Goal: Information Seeking & Learning: Learn about a topic

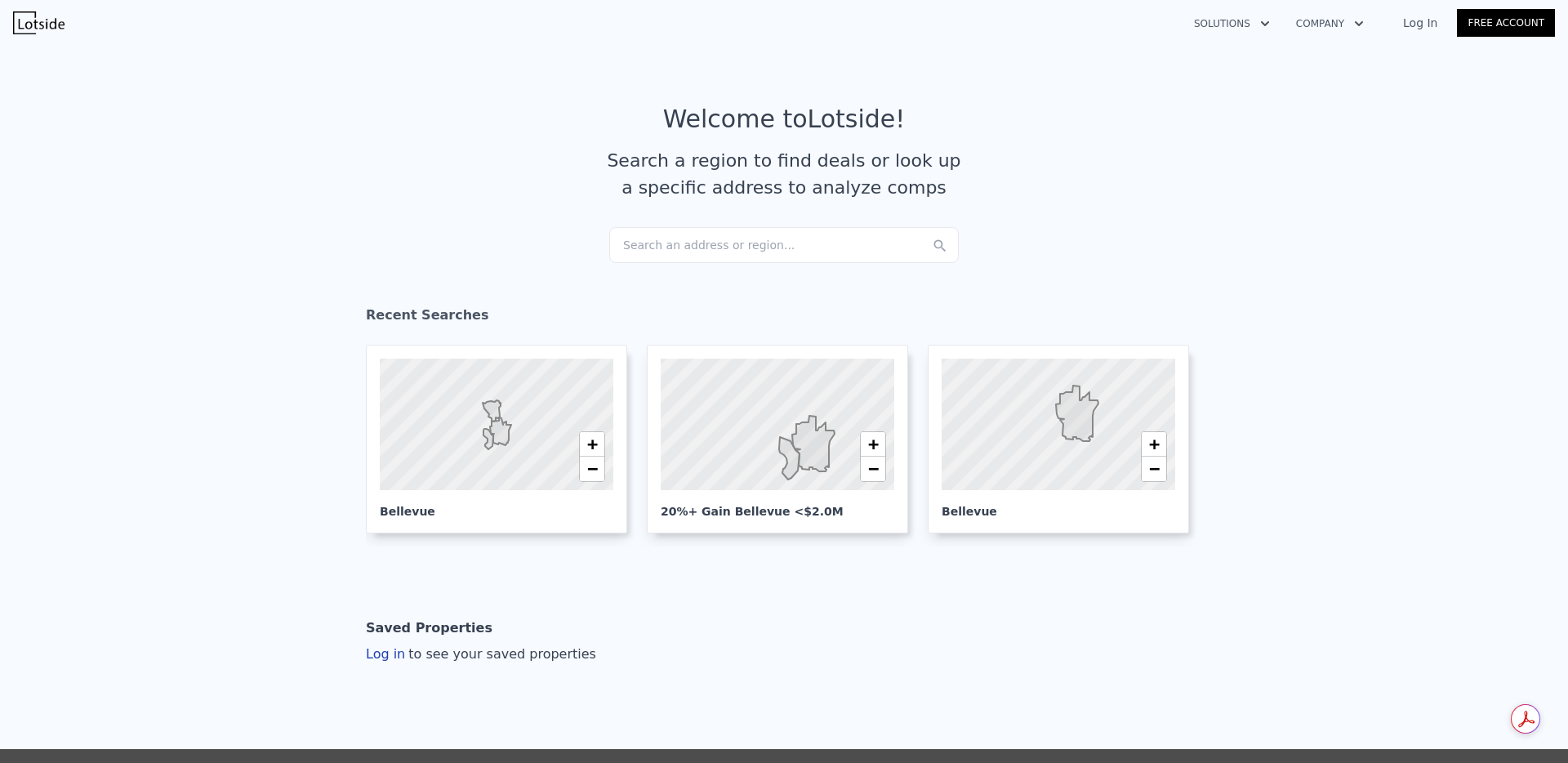
click at [686, 253] on div "Search an address or region..." at bounding box center [784, 245] width 350 height 36
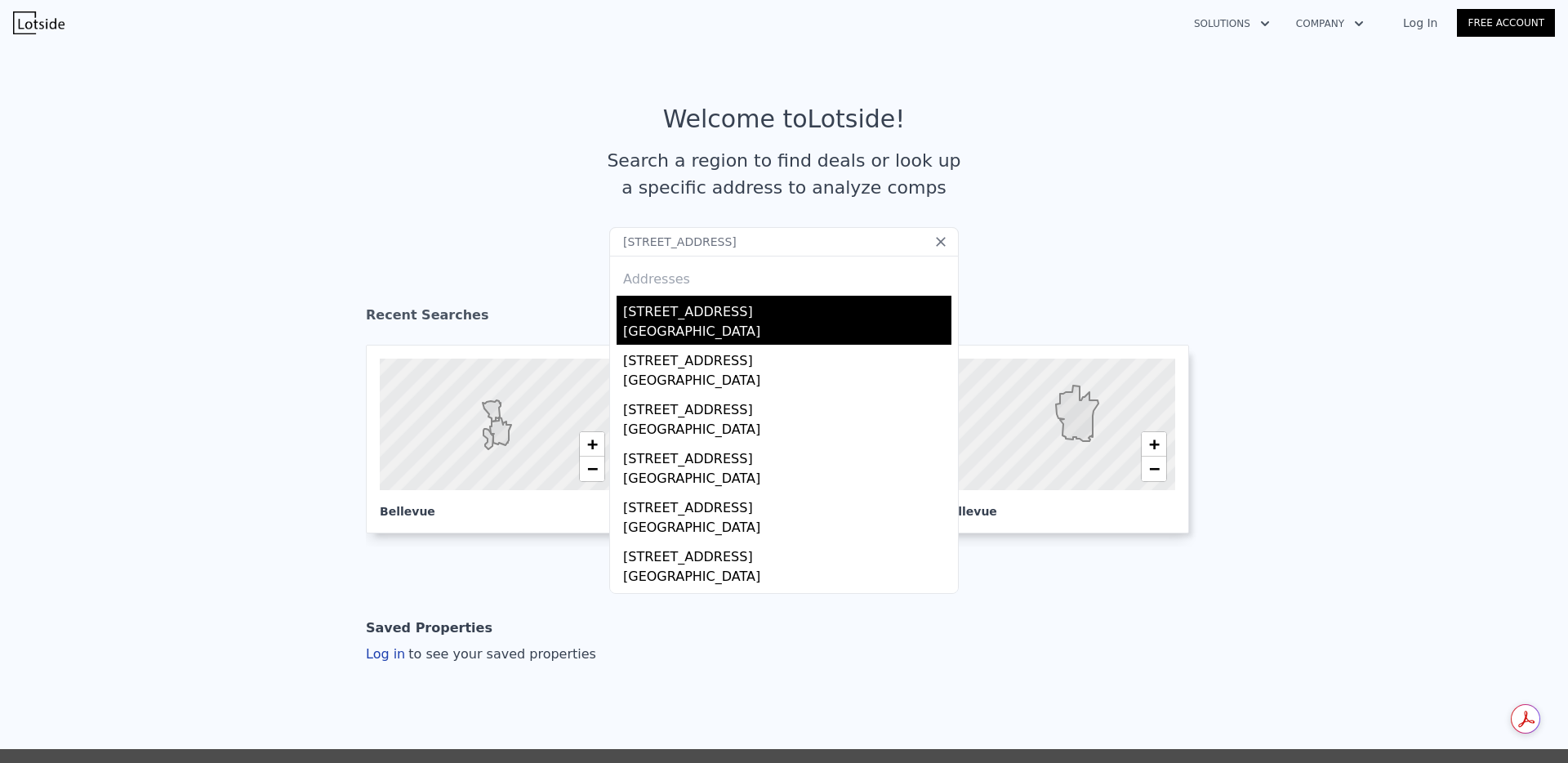
type input "[STREET_ADDRESS]"
click at [677, 305] on div "[STREET_ADDRESS]" at bounding box center [787, 309] width 328 height 26
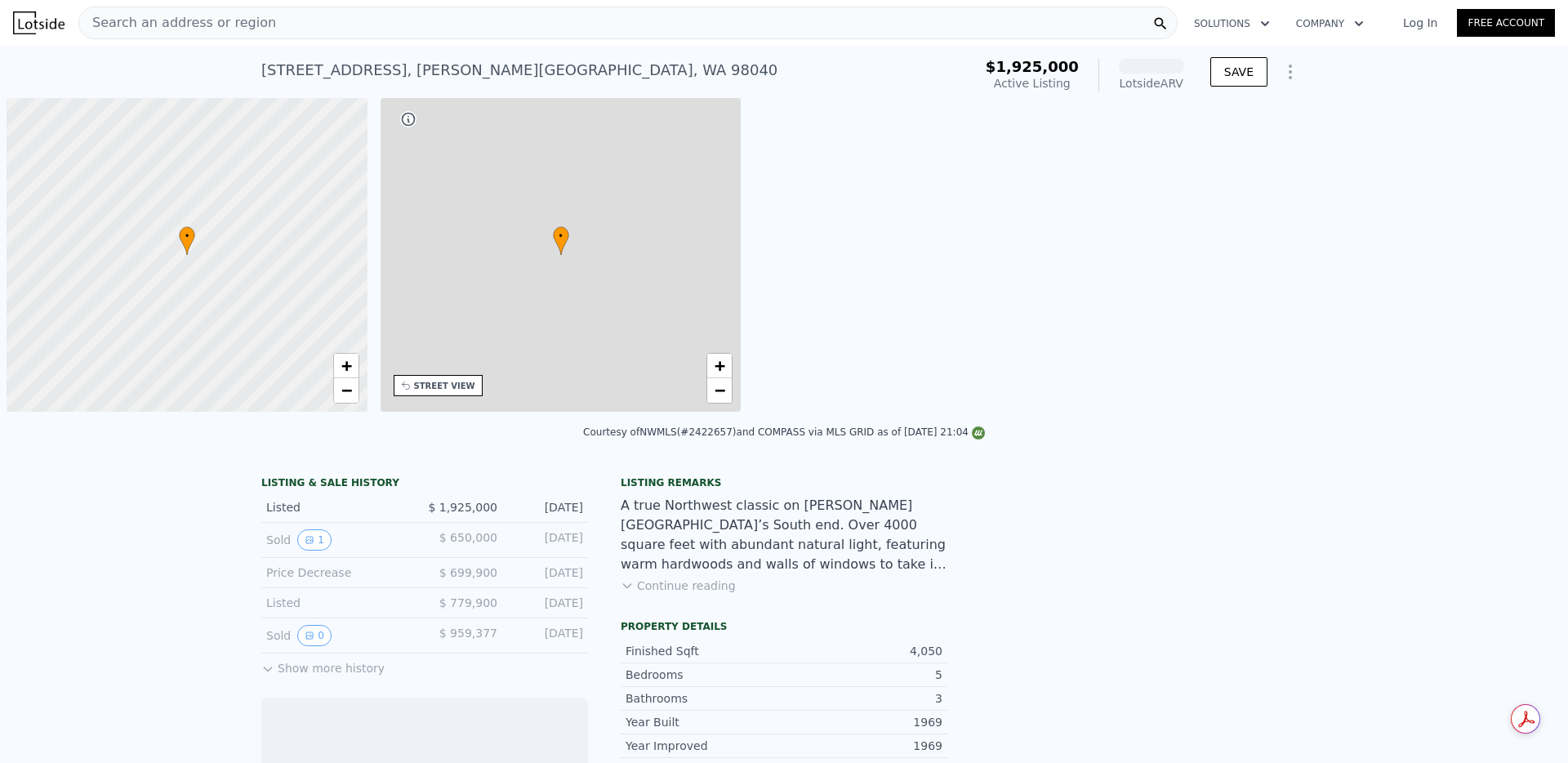
scroll to position [0, 7]
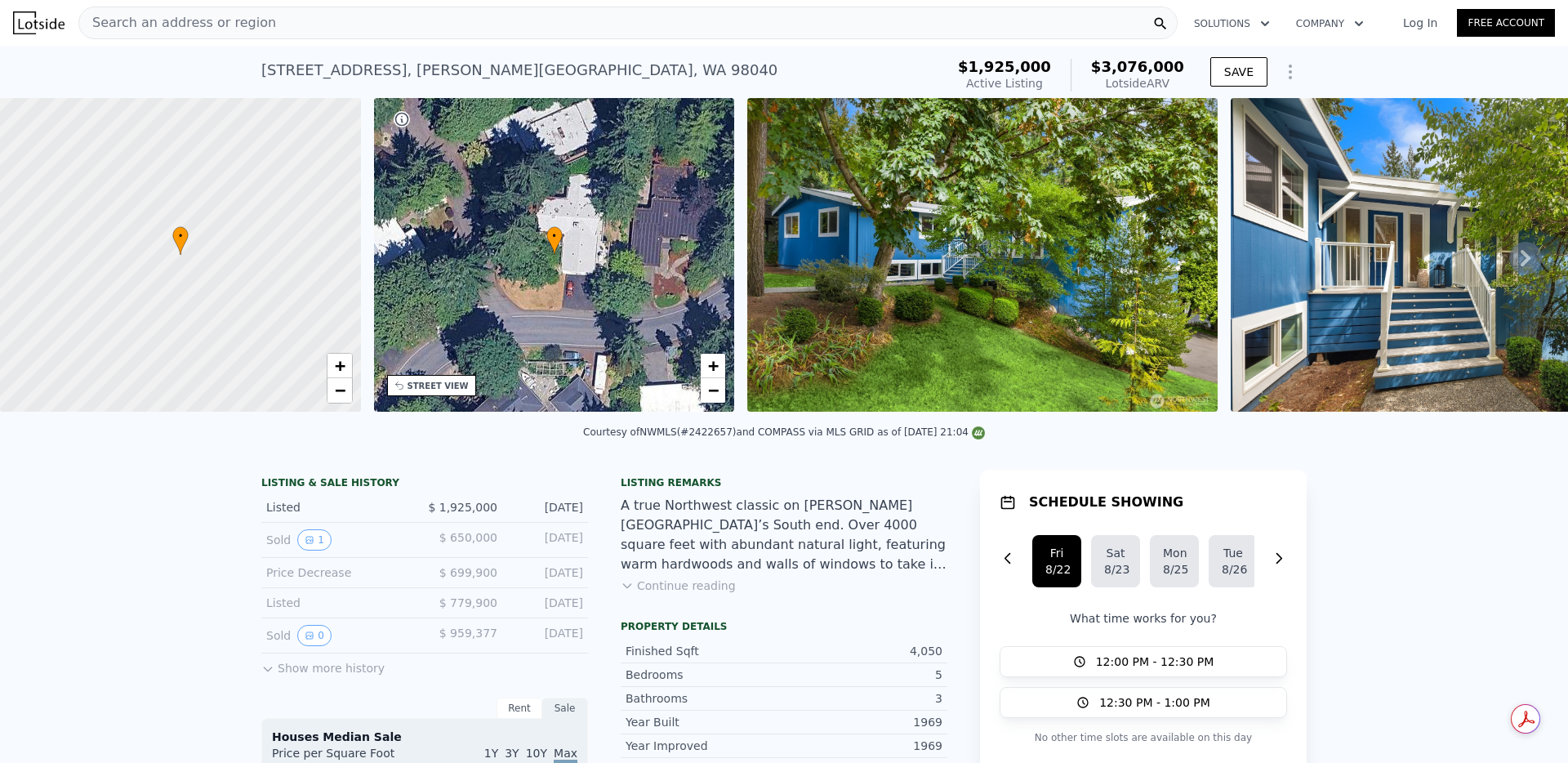
click at [517, 225] on div "• + −" at bounding box center [555, 254] width 361 height 314
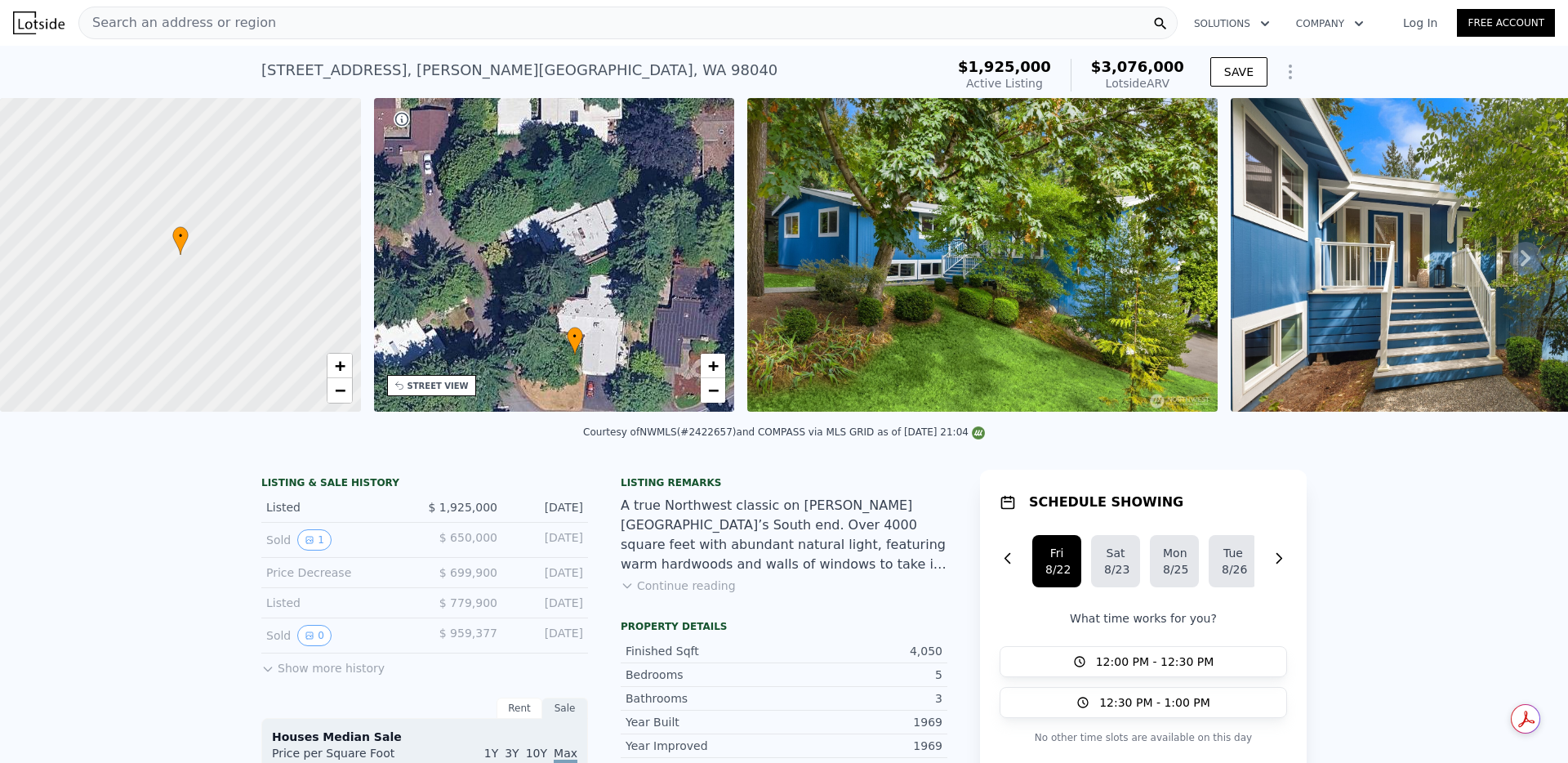
drag, startPoint x: 611, startPoint y: 222, endPoint x: 634, endPoint y: 327, distance: 107.5
click at [634, 327] on div "• + −" at bounding box center [555, 254] width 361 height 314
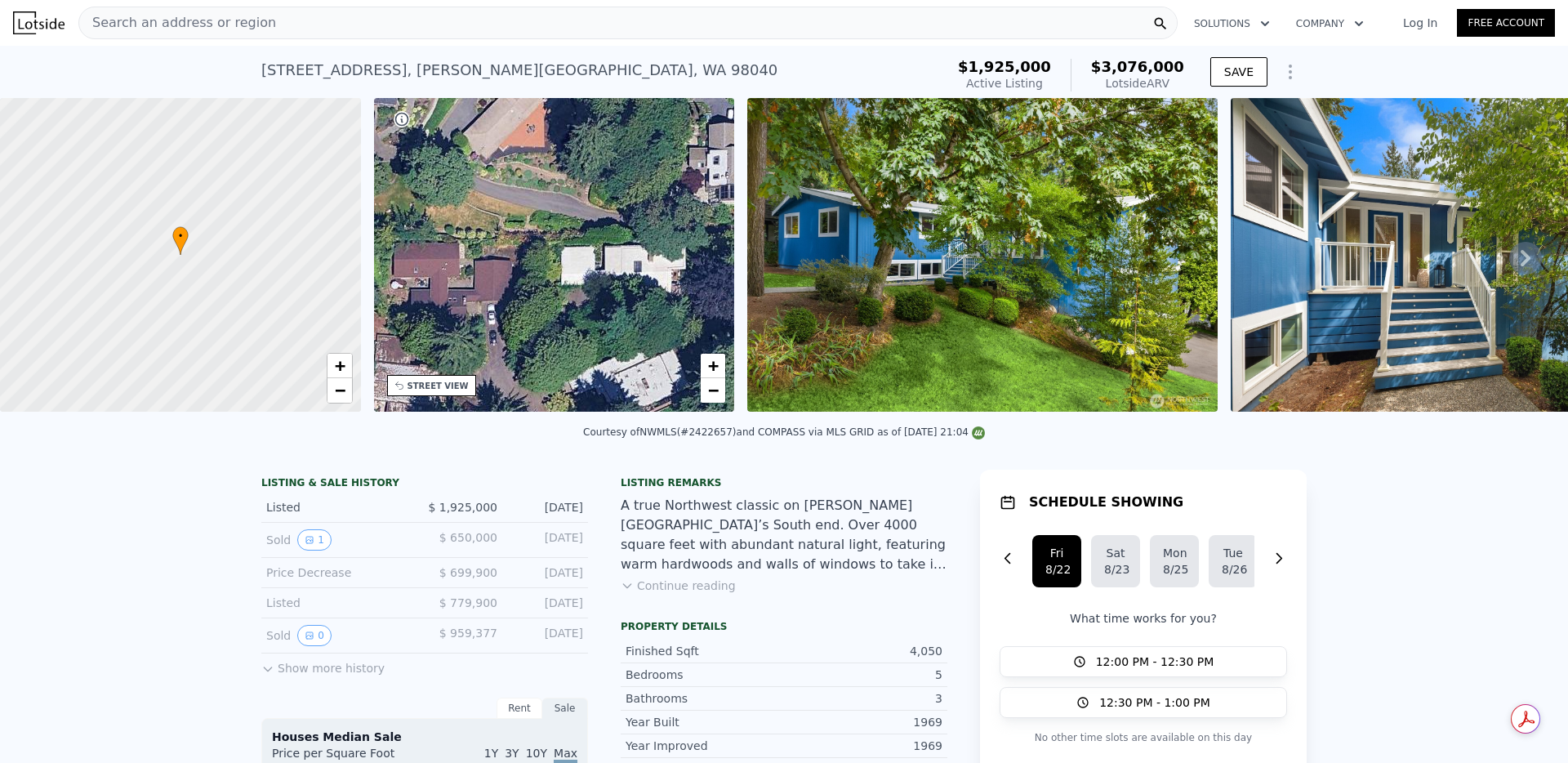
drag, startPoint x: 527, startPoint y: 235, endPoint x: 589, endPoint y: 380, distance: 157.7
click at [589, 380] on div "• + −" at bounding box center [555, 254] width 361 height 314
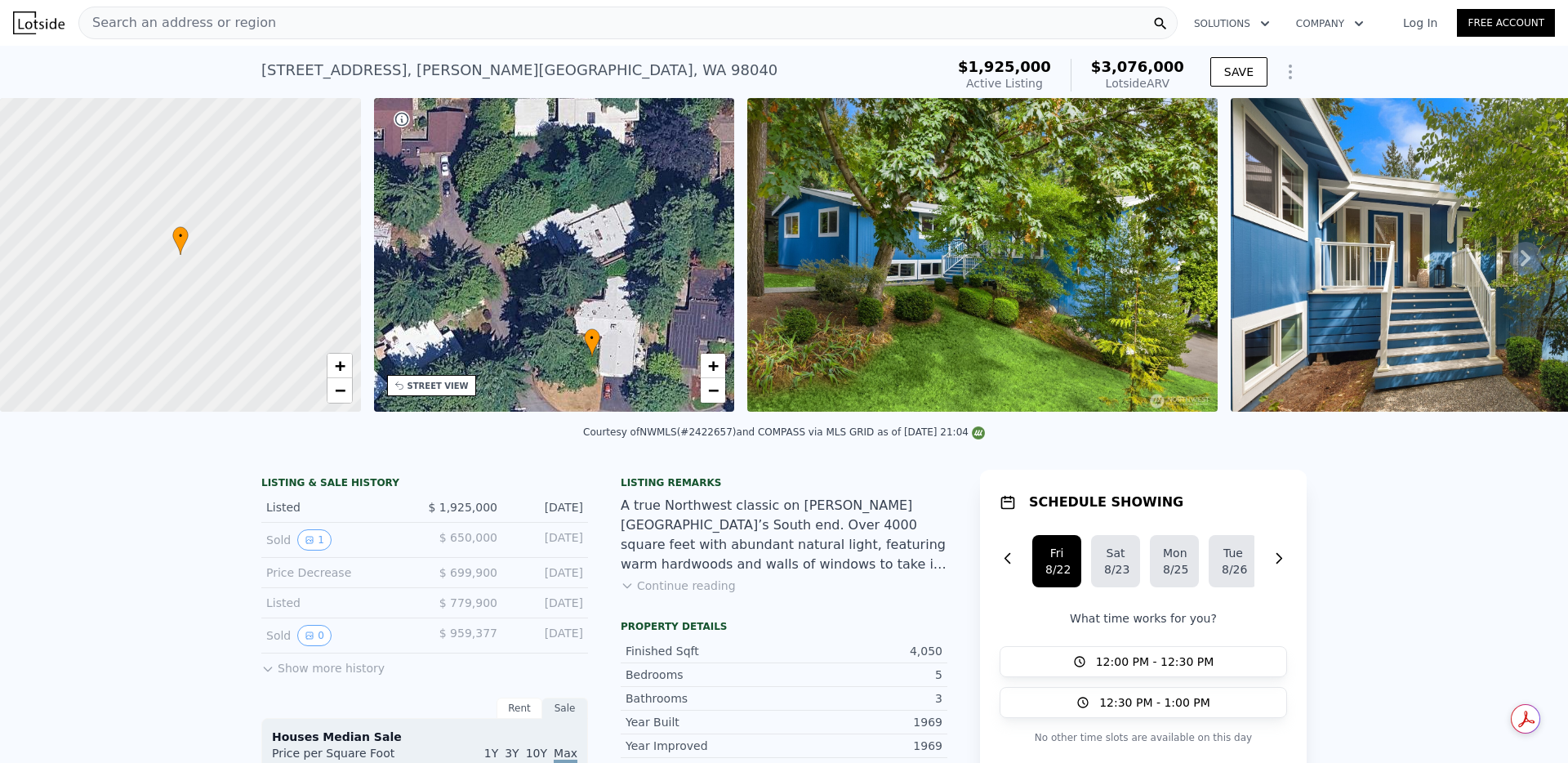
drag, startPoint x: 498, startPoint y: 335, endPoint x: 450, endPoint y: 184, distance: 158.4
click at [450, 184] on div "• + −" at bounding box center [555, 254] width 361 height 314
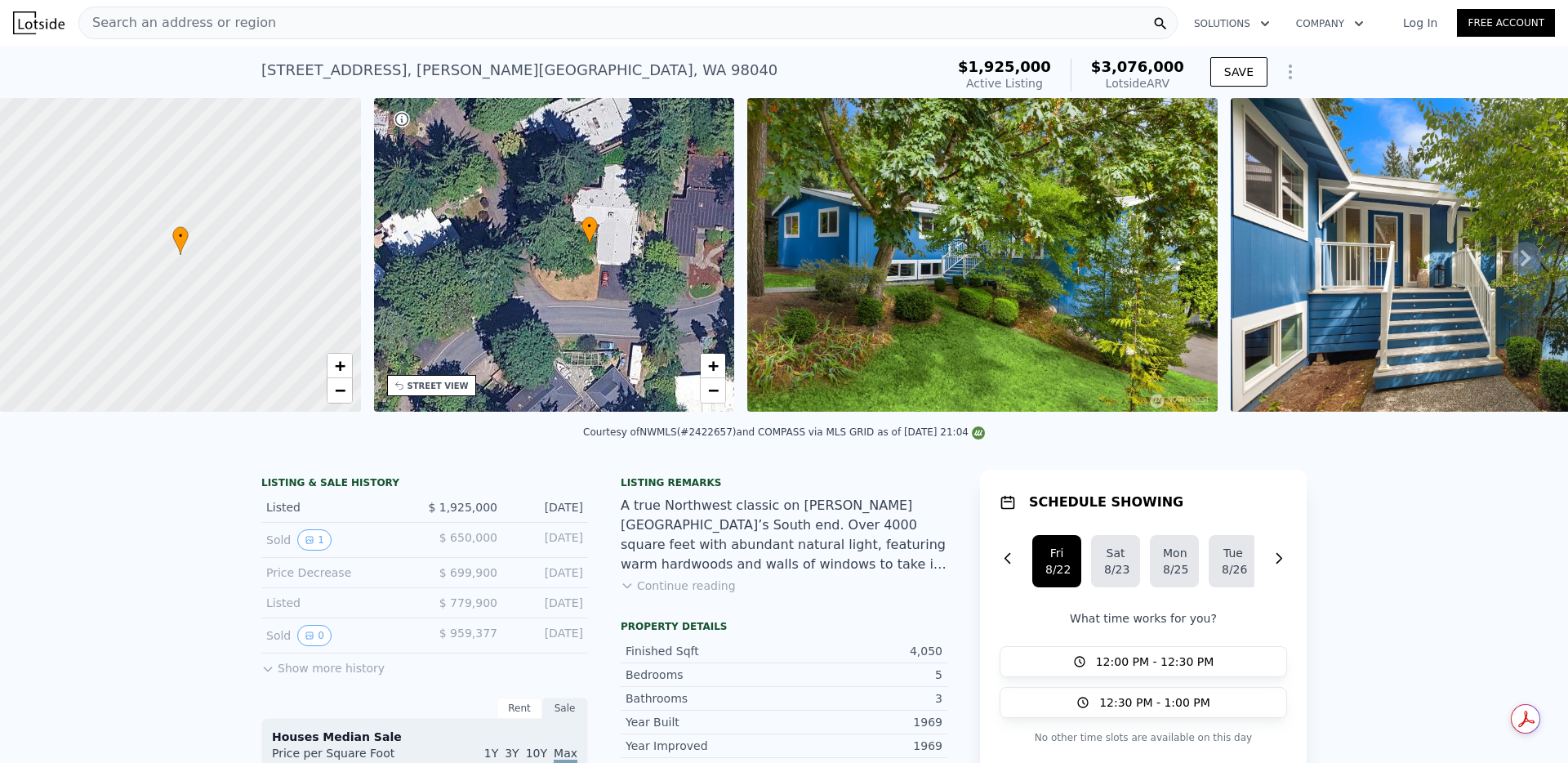
drag, startPoint x: 561, startPoint y: 291, endPoint x: 561, endPoint y: 184, distance: 107.0
click at [561, 184] on div "• + −" at bounding box center [555, 254] width 361 height 314
